Goal: Information Seeking & Learning: Learn about a topic

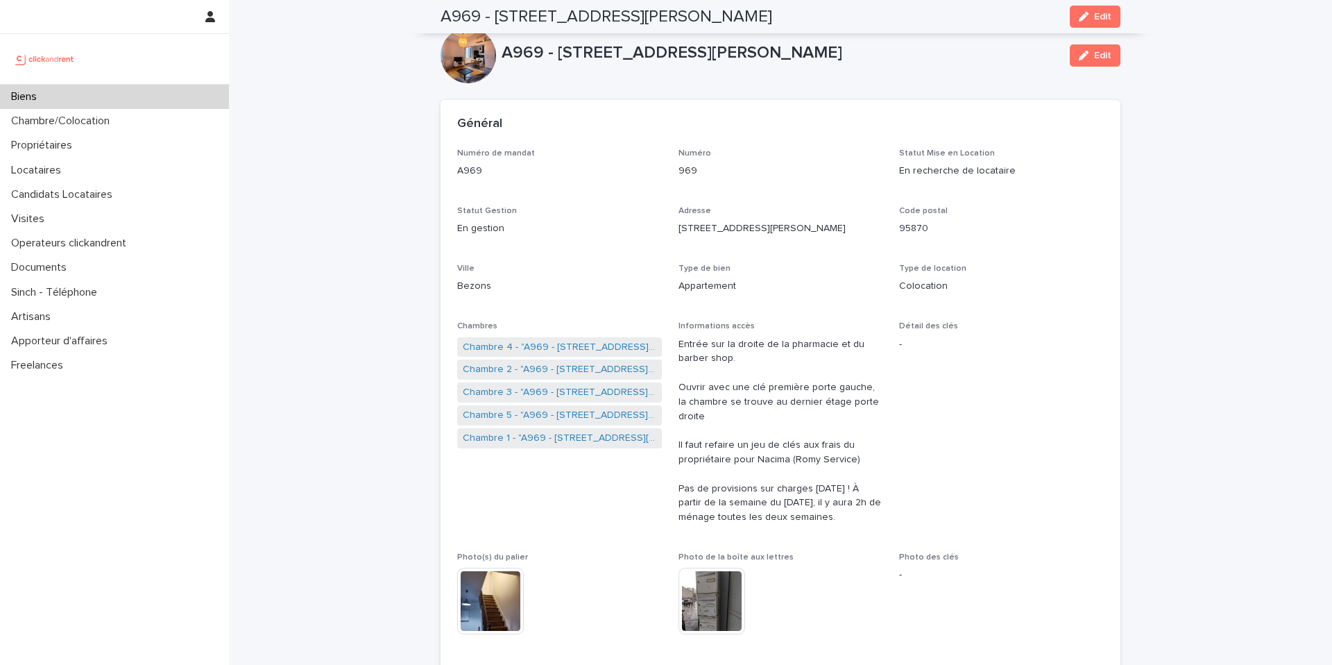
scroll to position [4223, 0]
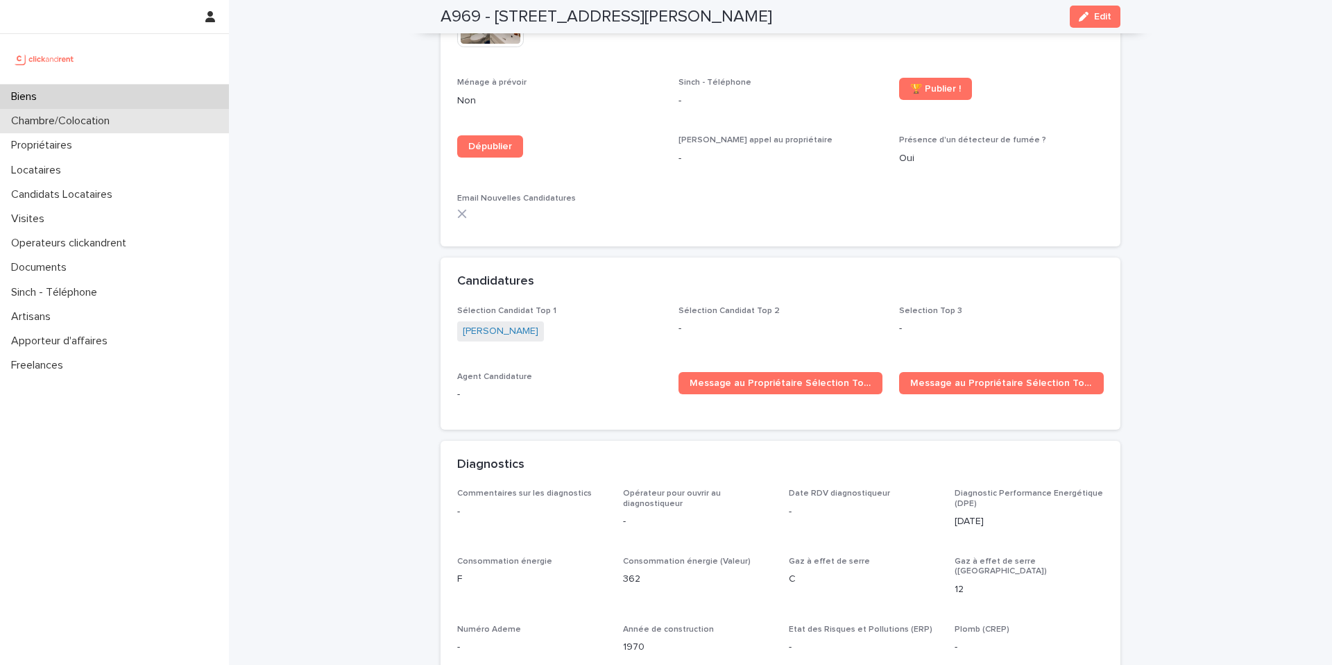
click at [135, 119] on div "Chambre/Colocation" at bounding box center [114, 121] width 229 height 24
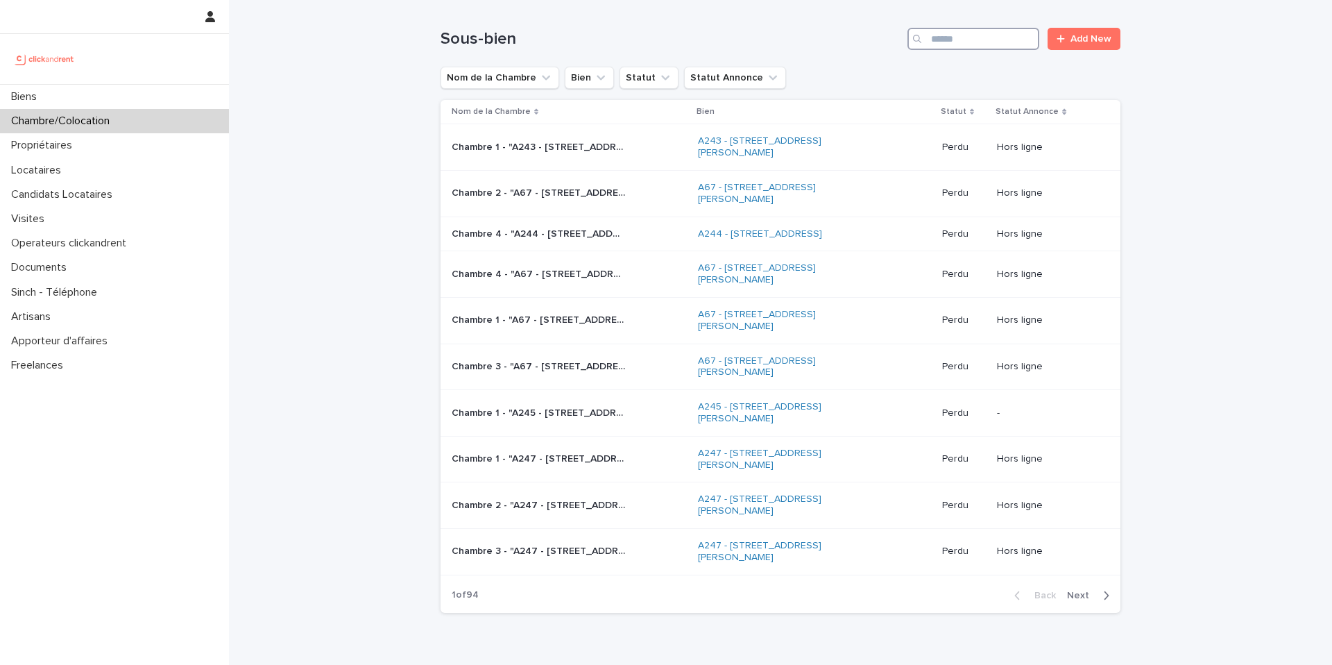
click at [955, 40] on input "Search" at bounding box center [973, 39] width 132 height 22
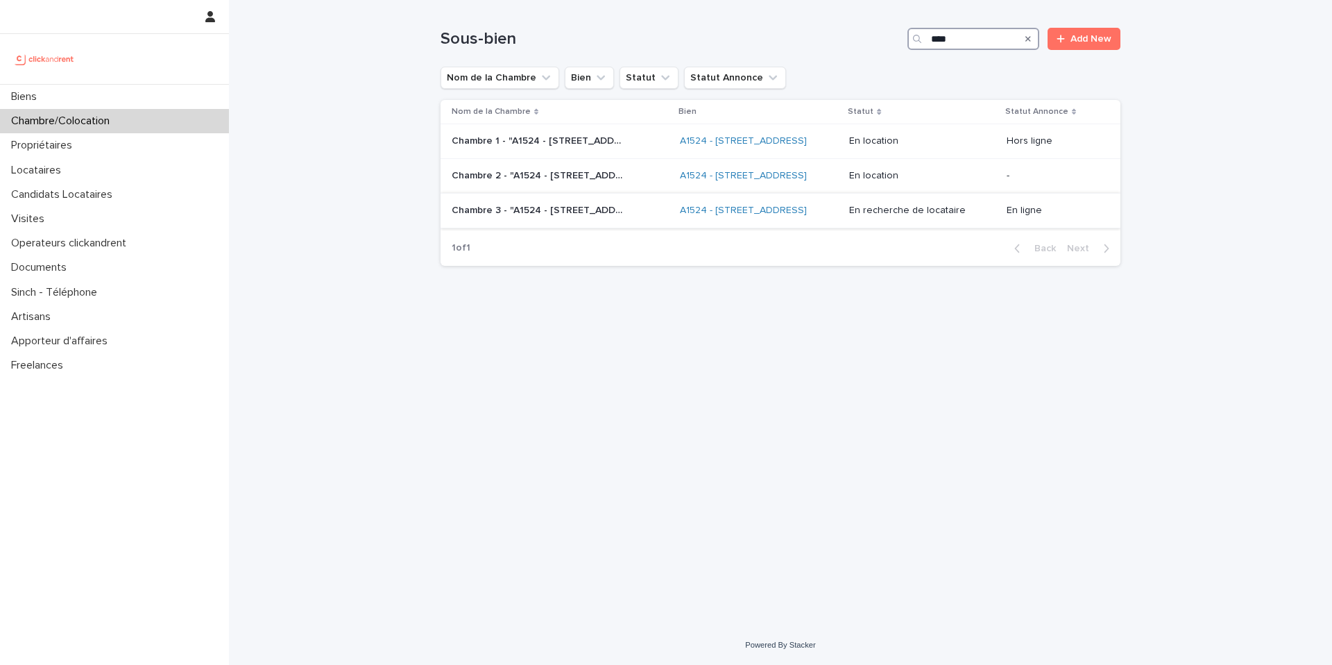
type input "****"
click at [622, 216] on p "Chambre 3 - "A1524 - [STREET_ADDRESS]"" at bounding box center [540, 209] width 176 height 15
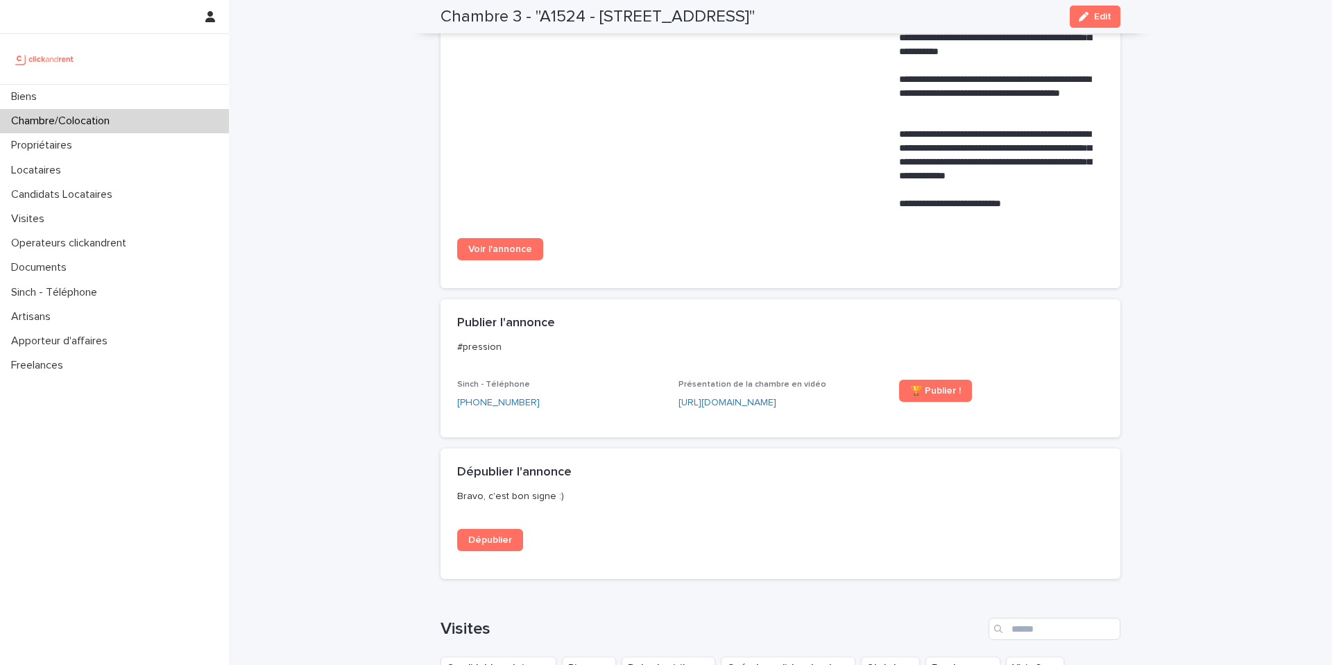
scroll to position [669, 0]
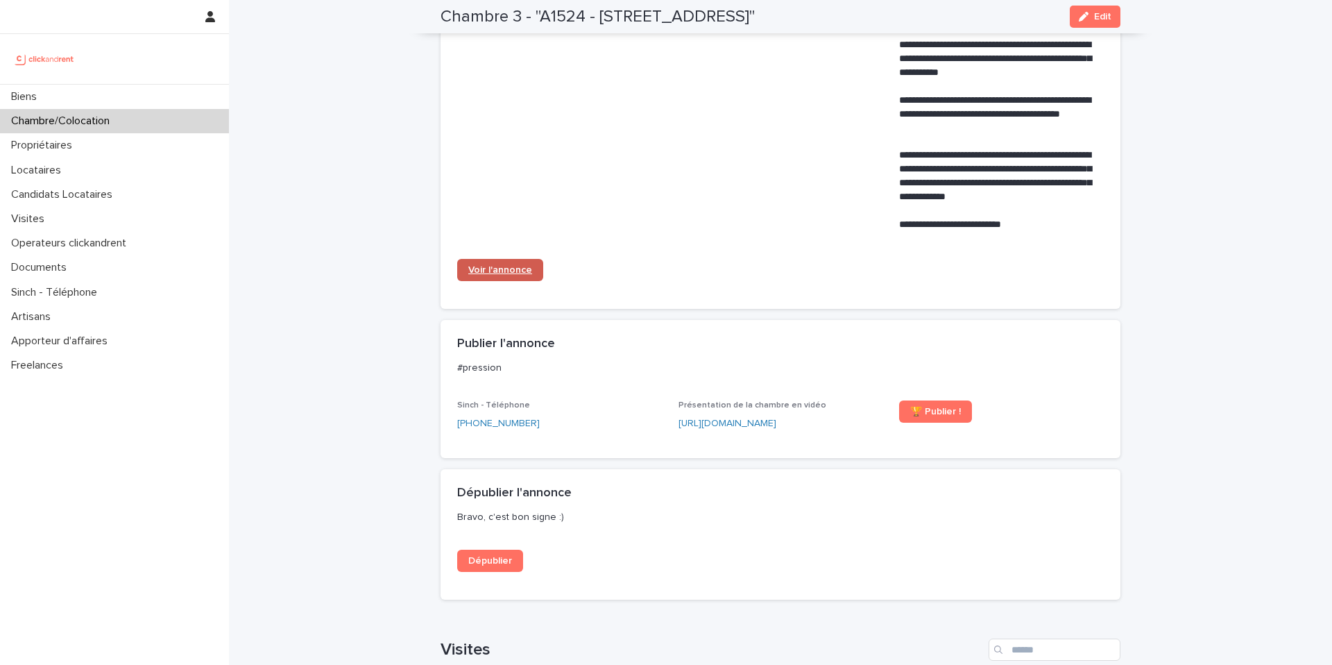
click at [519, 275] on span "Voir l'annonce" at bounding box center [500, 270] width 64 height 10
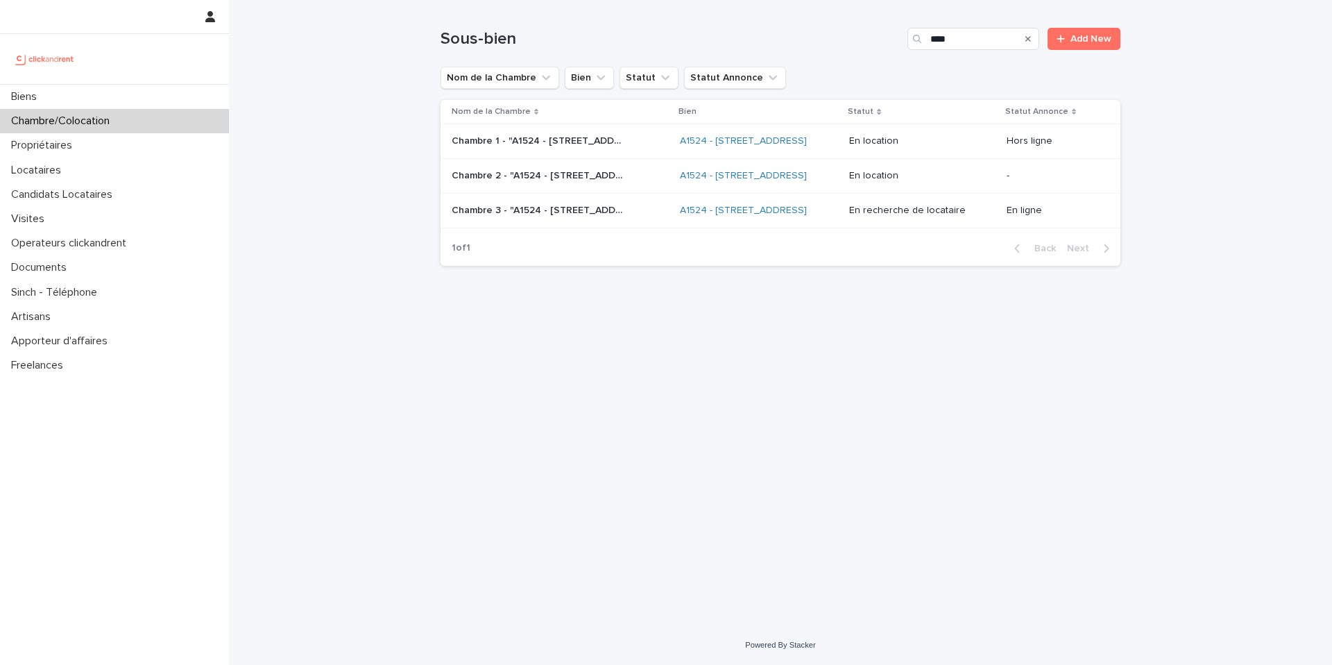
click at [637, 158] on td "Chambre 1 - "A1524 - [STREET_ADDRESS][GEOGRAPHIC_DATA]" Chambre 1 - "A1524 - [S…" at bounding box center [557, 141] width 234 height 35
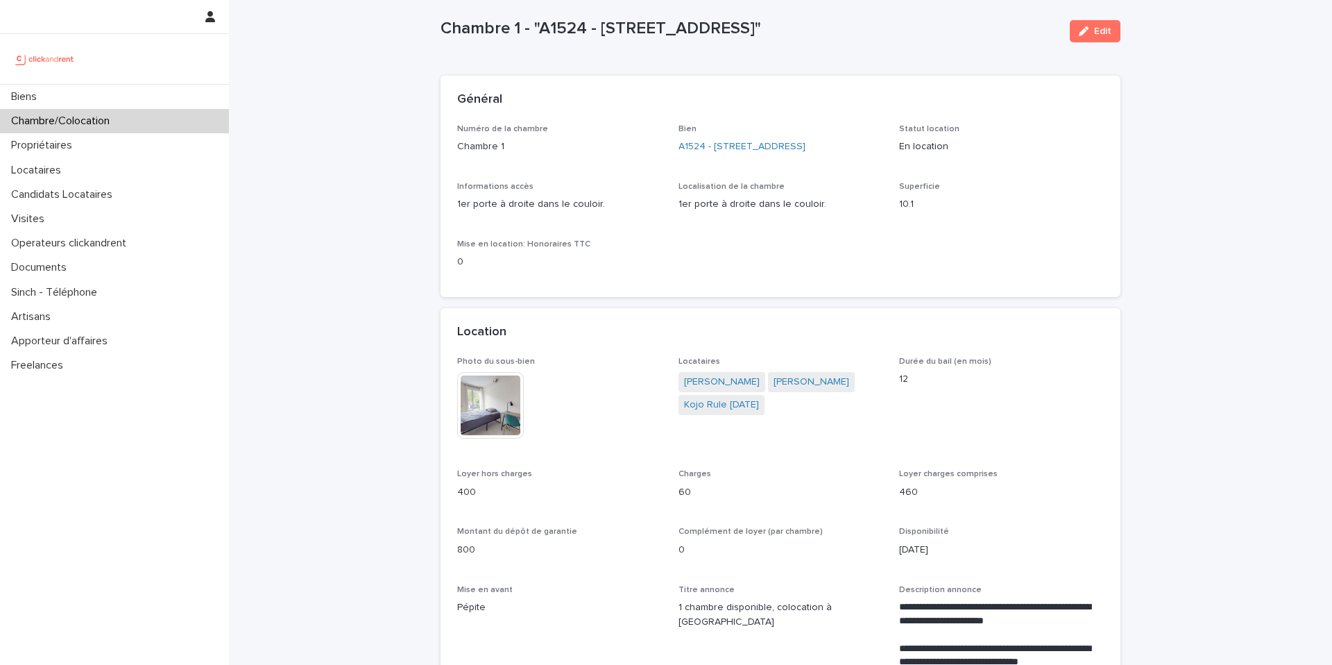
scroll to position [36, 0]
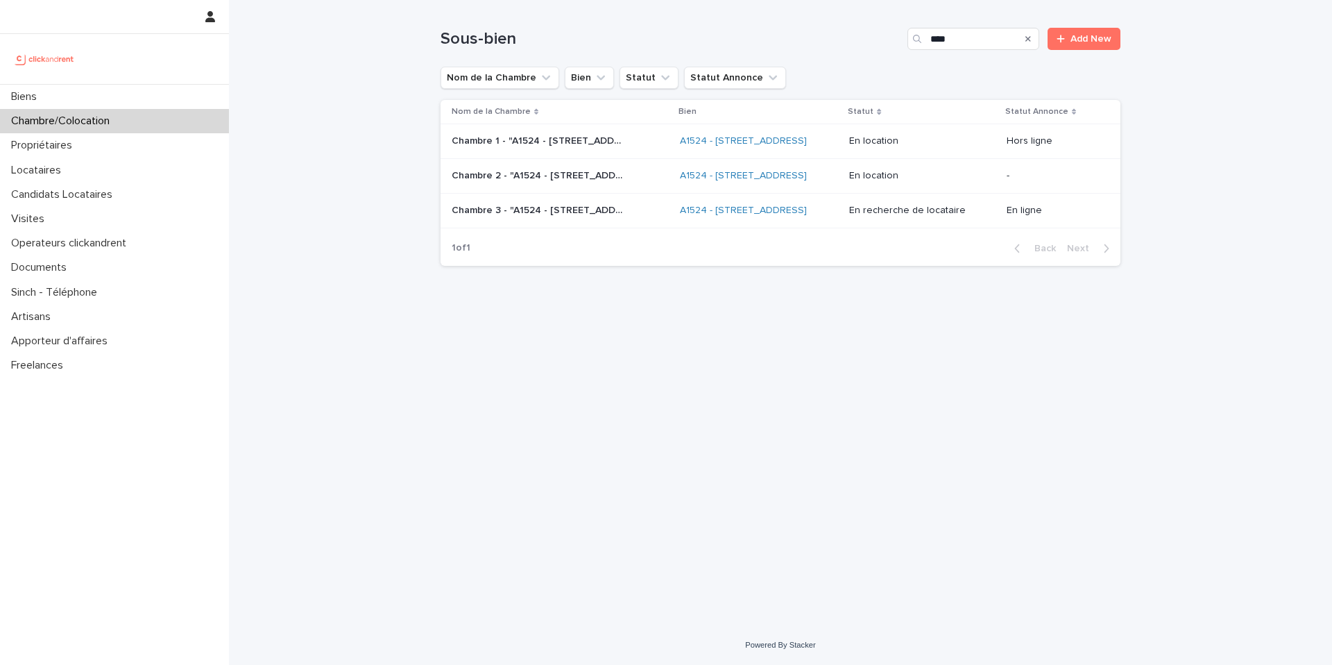
click at [646, 187] on div "Chambre 2 - "A1524 - [STREET_ADDRESS]" Chambre 2 - "A1524 - [STREET_ADDRESS]"" at bounding box center [560, 175] width 217 height 23
